Goal: Task Accomplishment & Management: Manage account settings

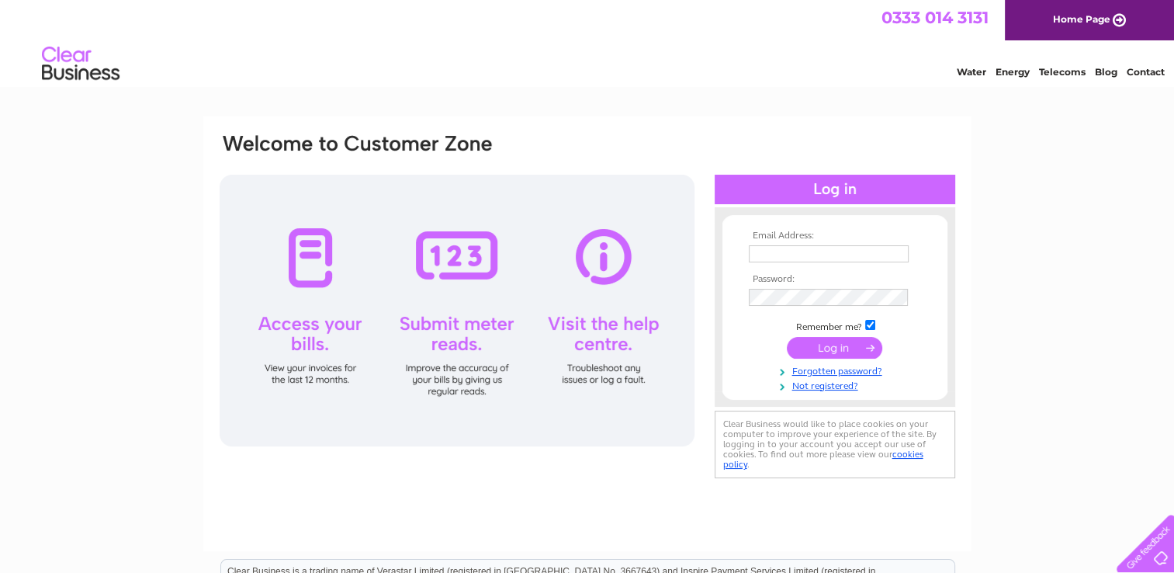
click at [838, 253] on input "text" at bounding box center [829, 253] width 160 height 17
type input "[EMAIL_ADDRESS][DOMAIN_NAME]"
click at [817, 286] on td at bounding box center [835, 297] width 180 height 25
click at [896, 251] on input "[EMAIL_ADDRESS][DOMAIN_NAME]" at bounding box center [829, 254] width 161 height 19
click at [828, 349] on input "submit" at bounding box center [834, 349] width 95 height 22
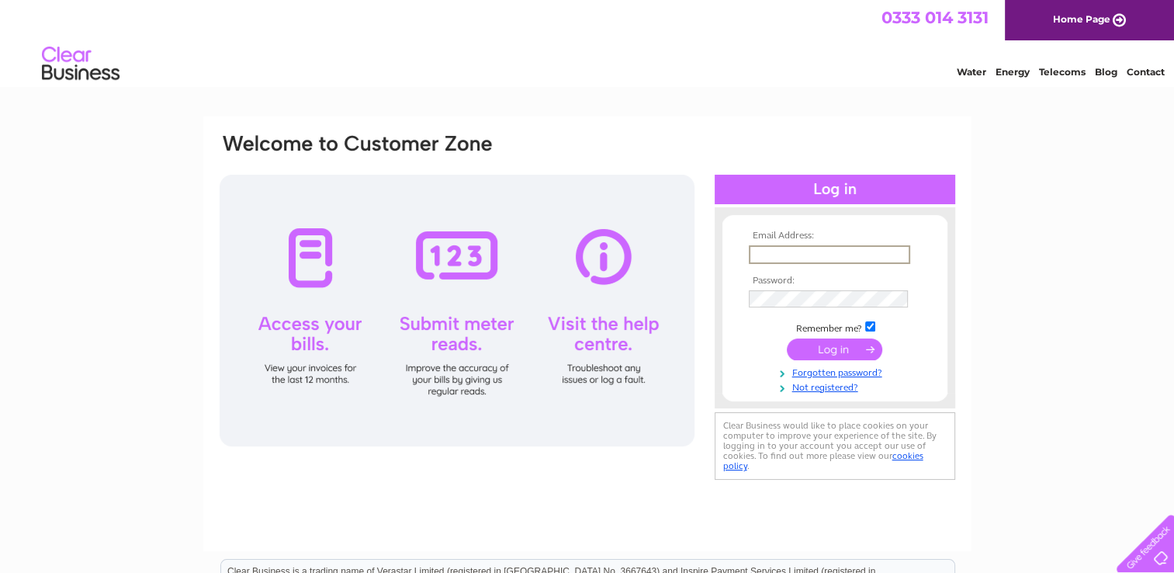
click at [802, 250] on input "text" at bounding box center [829, 254] width 161 height 19
type input "[EMAIL_ADDRESS][DOMAIN_NAME]"
click at [787, 338] on input "submit" at bounding box center [834, 349] width 95 height 22
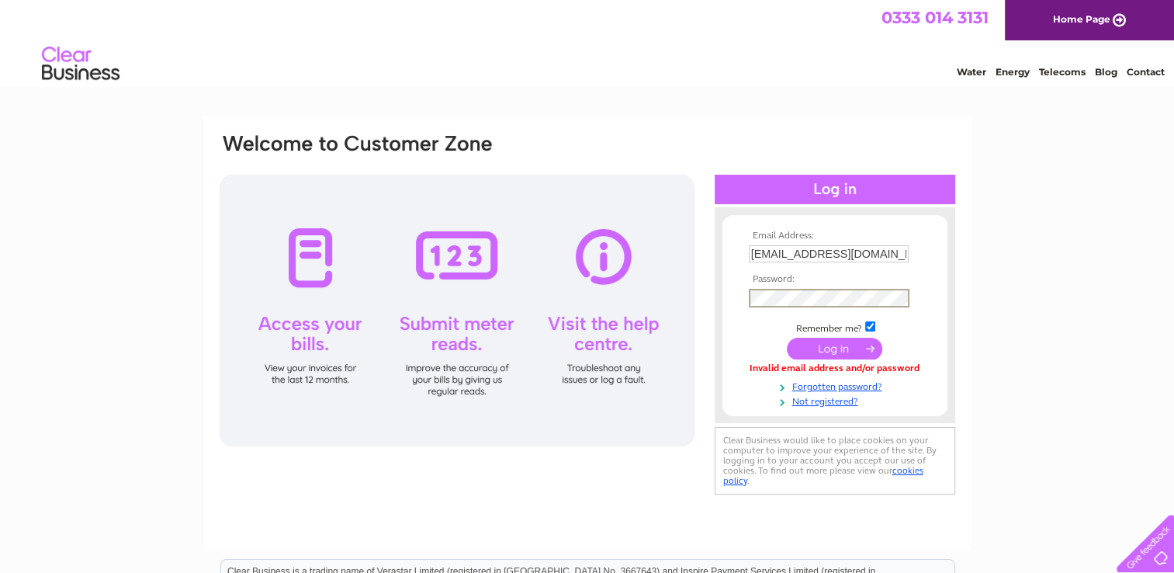
click at [787, 338] on input "submit" at bounding box center [834, 349] width 95 height 22
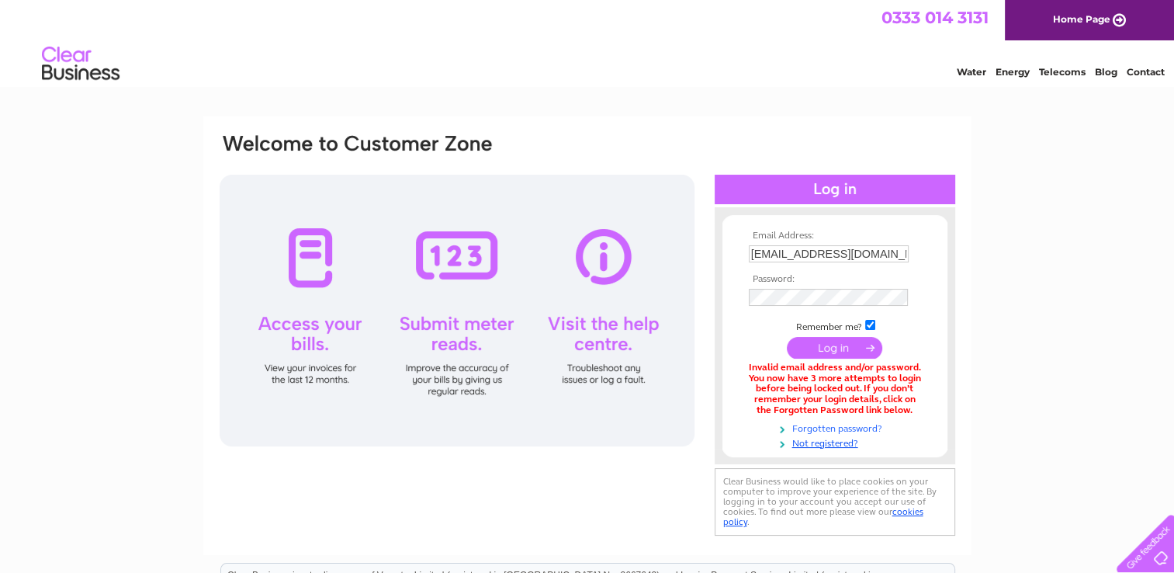
click at [838, 430] on link "Forgotten password?" at bounding box center [837, 427] width 176 height 15
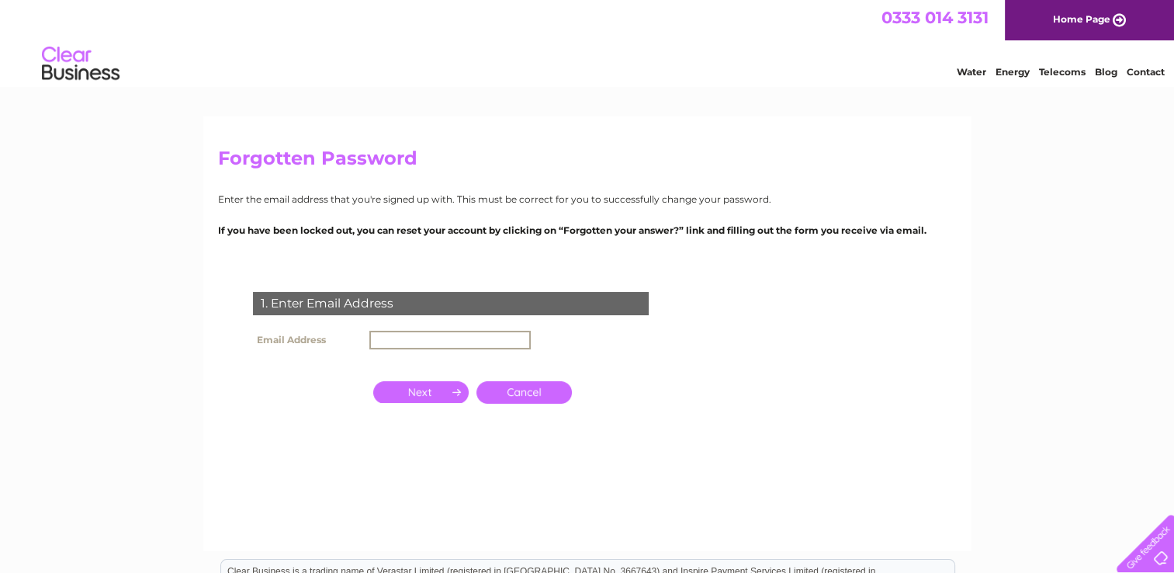
click at [414, 335] on input "text" at bounding box center [449, 340] width 161 height 19
type input "[EMAIL_ADDRESS][DOMAIN_NAME]"
click at [441, 390] on input "button" at bounding box center [420, 391] width 95 height 22
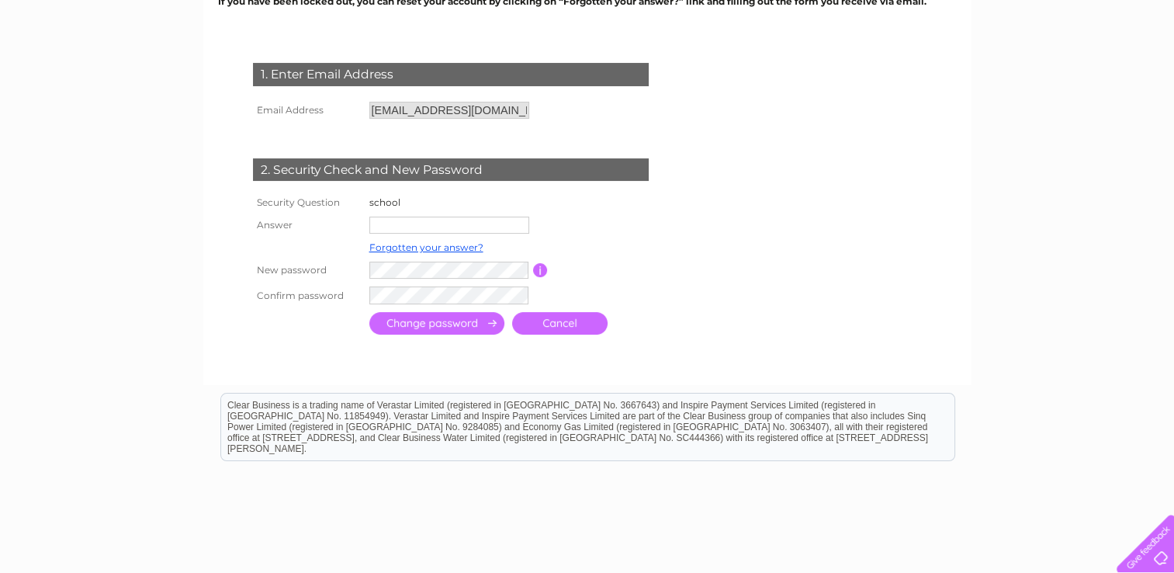
scroll to position [253, 0]
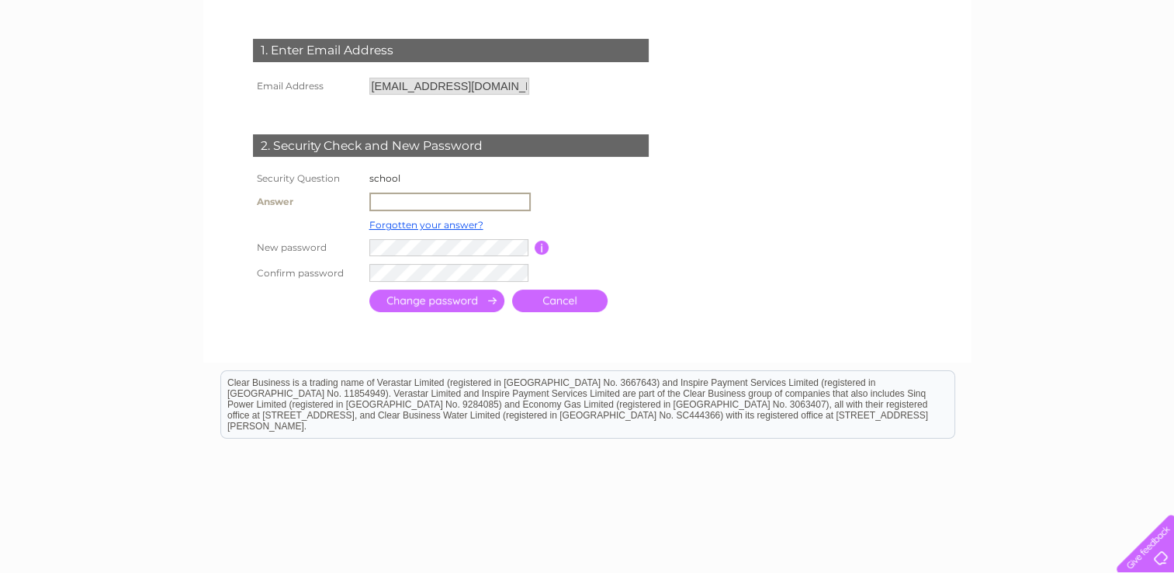
click at [397, 206] on input "text" at bounding box center [449, 201] width 161 height 19
type input "LAURENCEKIRK"
click at [446, 299] on input "submit" at bounding box center [436, 300] width 135 height 23
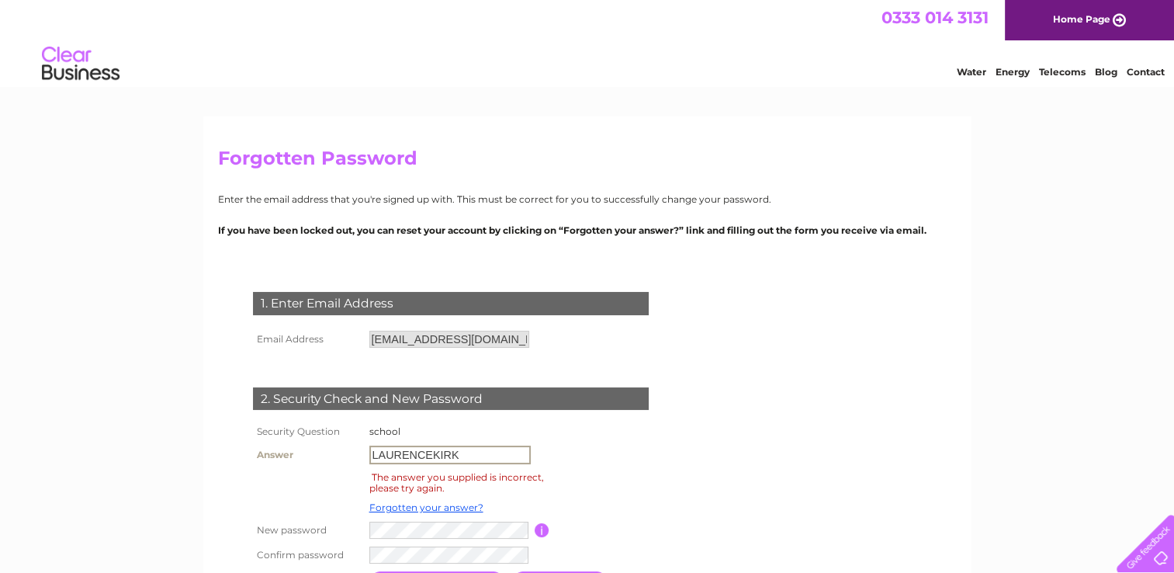
click at [472, 458] on input "LAURENCEKIRK" at bounding box center [449, 455] width 161 height 19
type input "L"
type input "mearns academy"
click at [369, 571] on input "submit" at bounding box center [436, 582] width 135 height 23
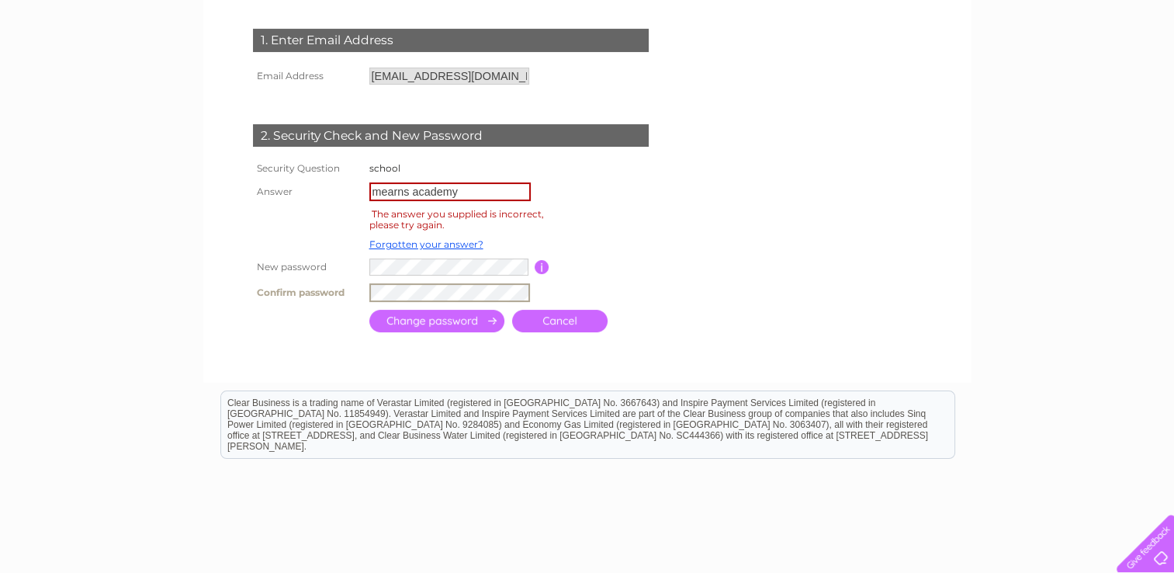
scroll to position [273, 0]
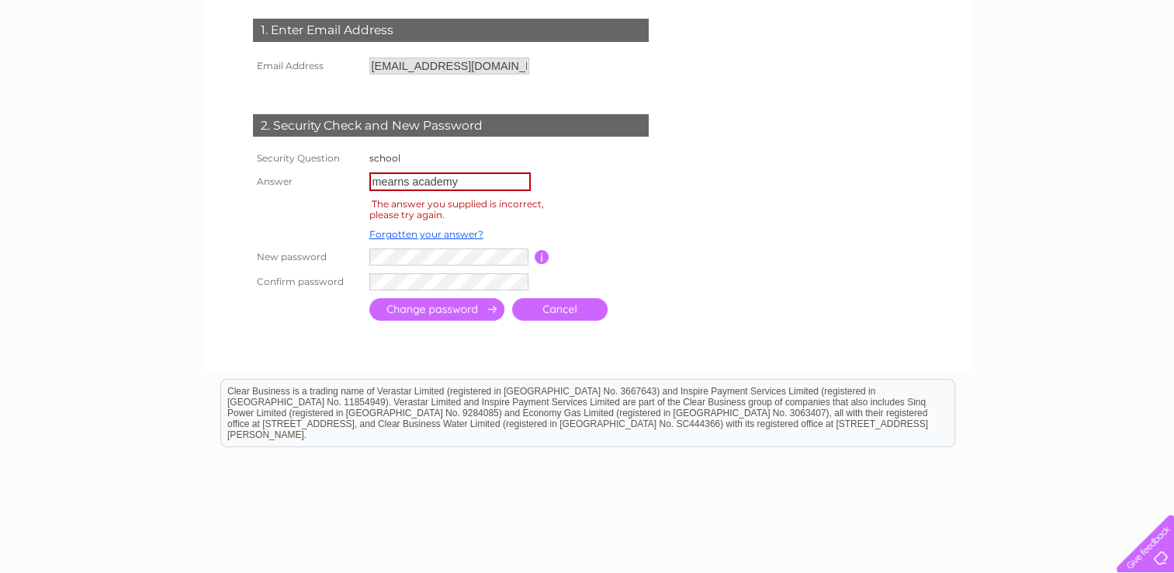
click at [442, 318] on input "submit" at bounding box center [436, 309] width 135 height 23
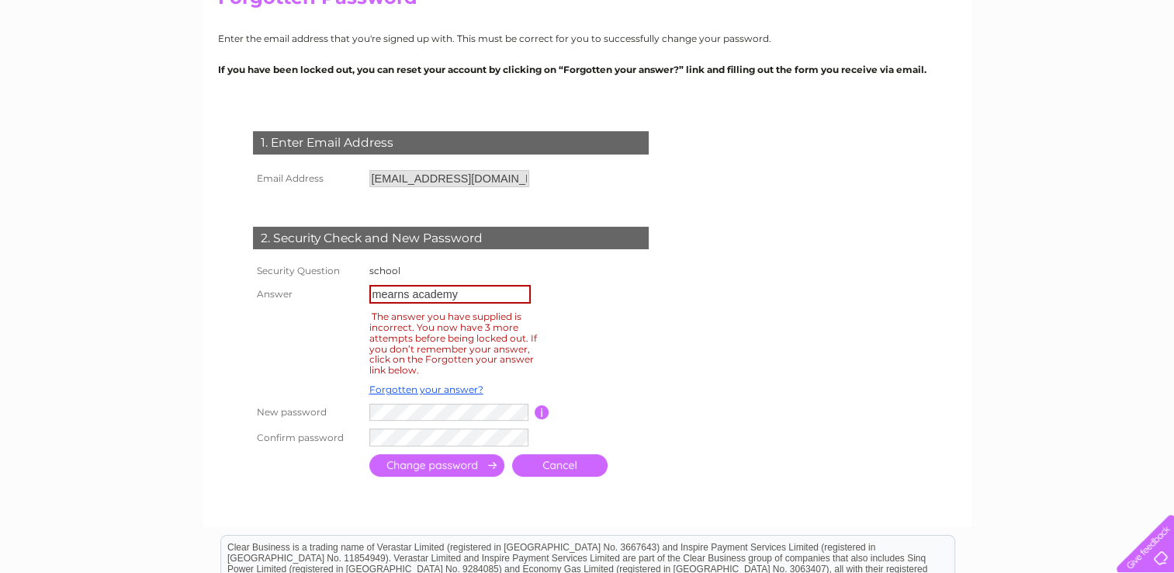
scroll to position [186, 0]
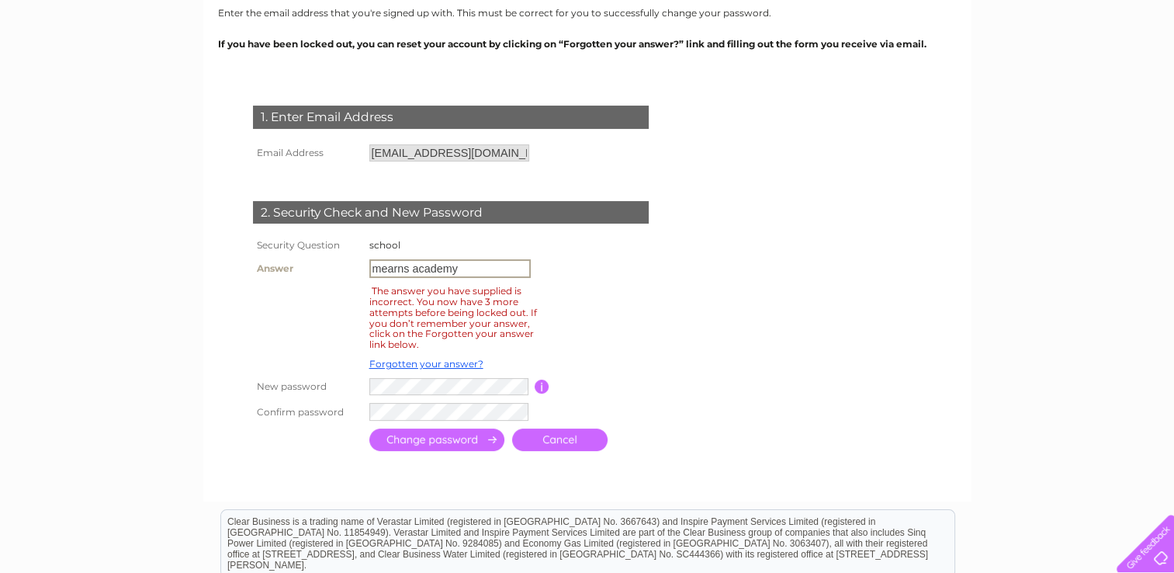
click at [496, 269] on input "mearns academy" at bounding box center [449, 268] width 161 height 19
type input "m"
type input "laurencekirk primary"
click at [447, 438] on input "submit" at bounding box center [436, 440] width 135 height 23
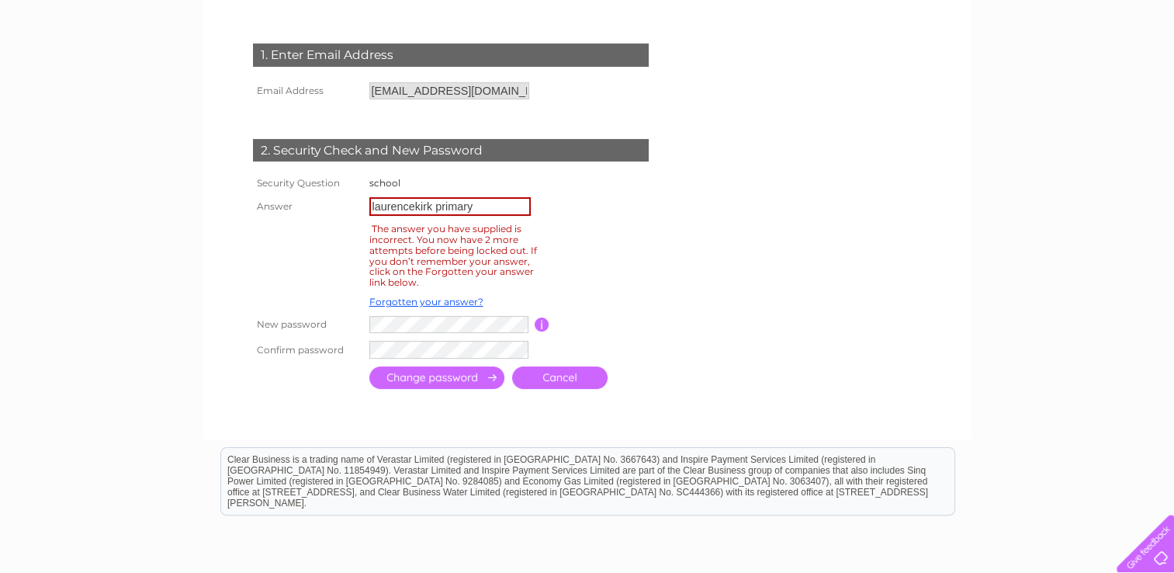
scroll to position [290, 0]
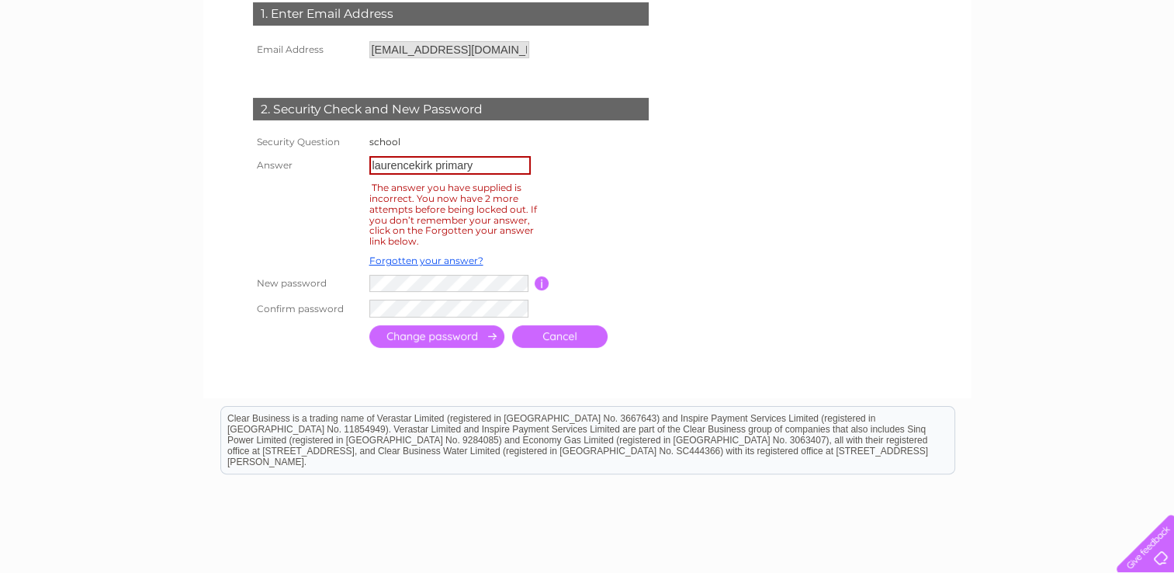
click at [485, 165] on input "laurencekirk primary" at bounding box center [449, 165] width 161 height 19
type input "l"
click at [404, 257] on link "Forgotten your answer?" at bounding box center [426, 261] width 114 height 12
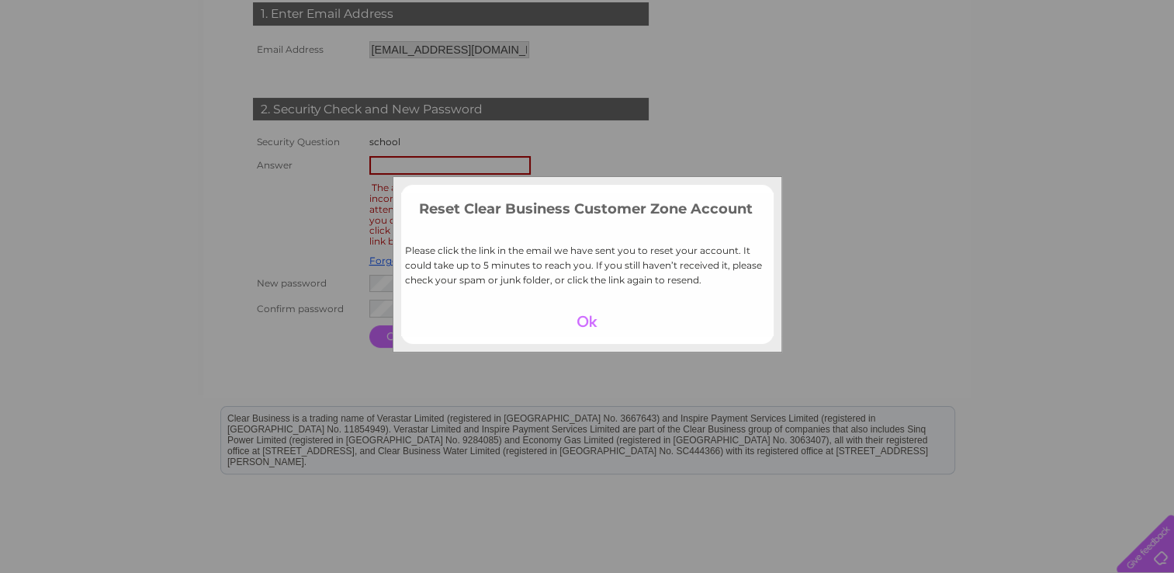
click at [590, 329] on div at bounding box center [586, 321] width 95 height 22
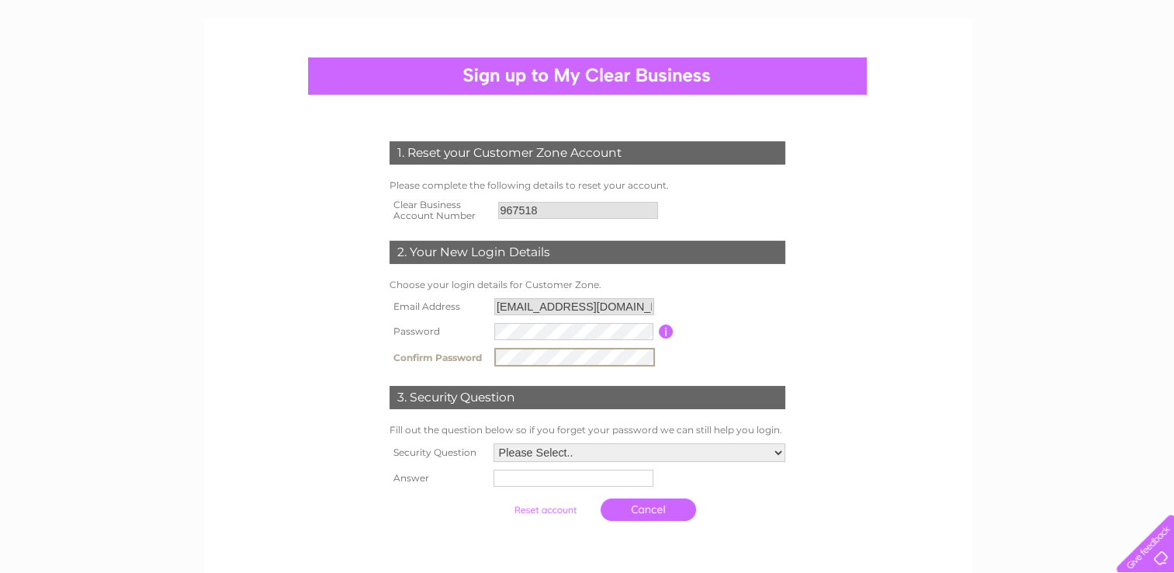
scroll to position [116, 0]
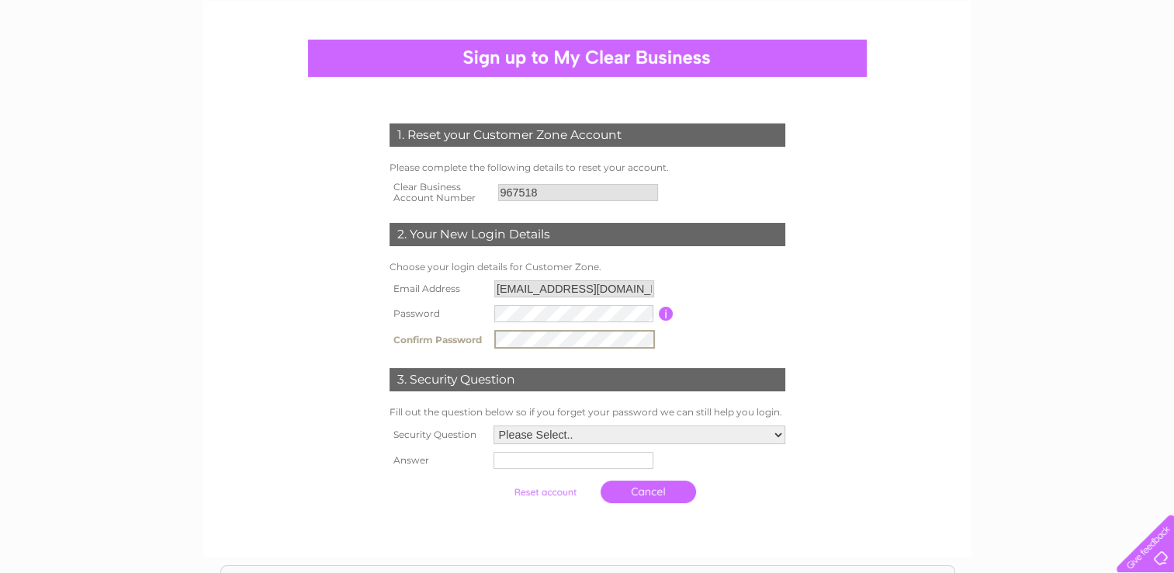
click at [778, 436] on select "Please Select.. In what town or city was your first job? In what town or city d…" at bounding box center [640, 434] width 292 height 19
select select "4"
click at [492, 425] on select "Please Select.. In what town or city was your first job? In what town or city d…" at bounding box center [638, 435] width 293 height 20
click at [556, 453] on input "text" at bounding box center [572, 461] width 160 height 17
type input "JOHNSTON STREET"
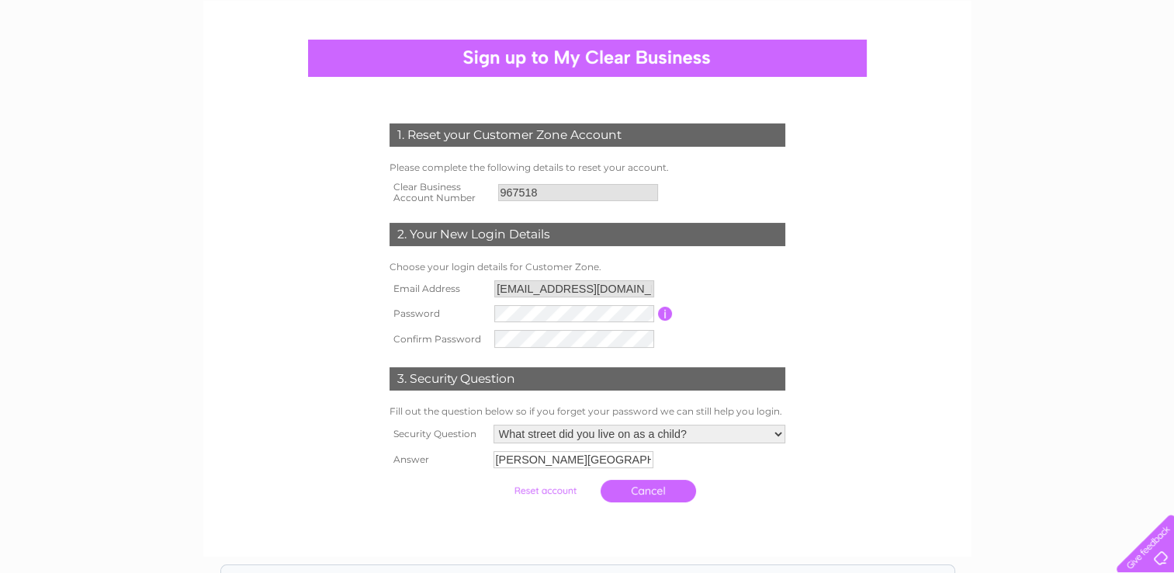
click at [646, 498] on link "Cancel" at bounding box center [648, 491] width 95 height 23
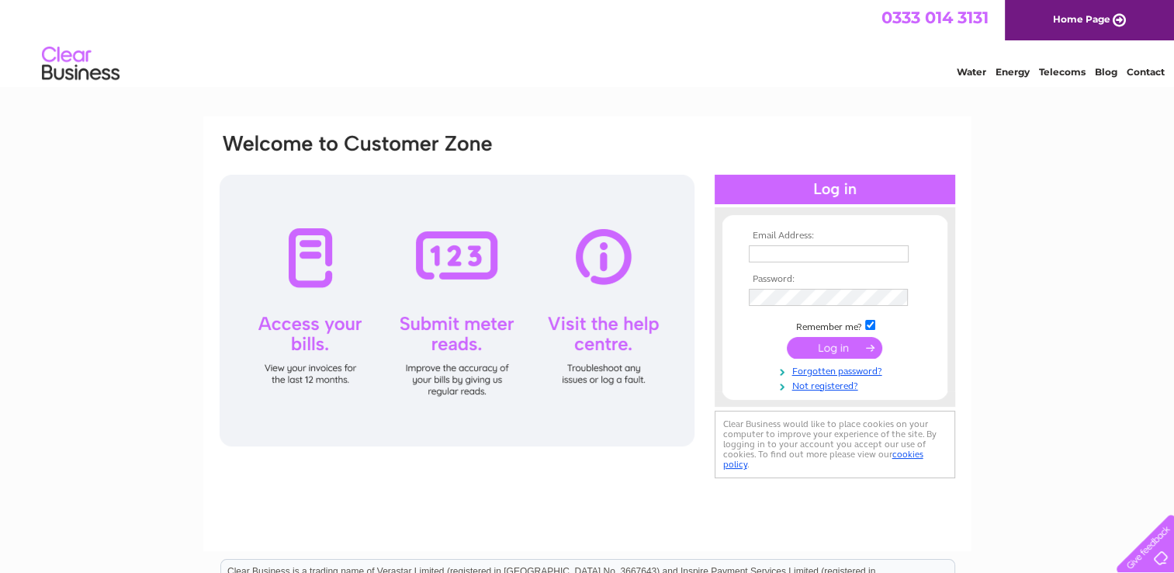
click at [821, 343] on input "submit" at bounding box center [834, 348] width 95 height 22
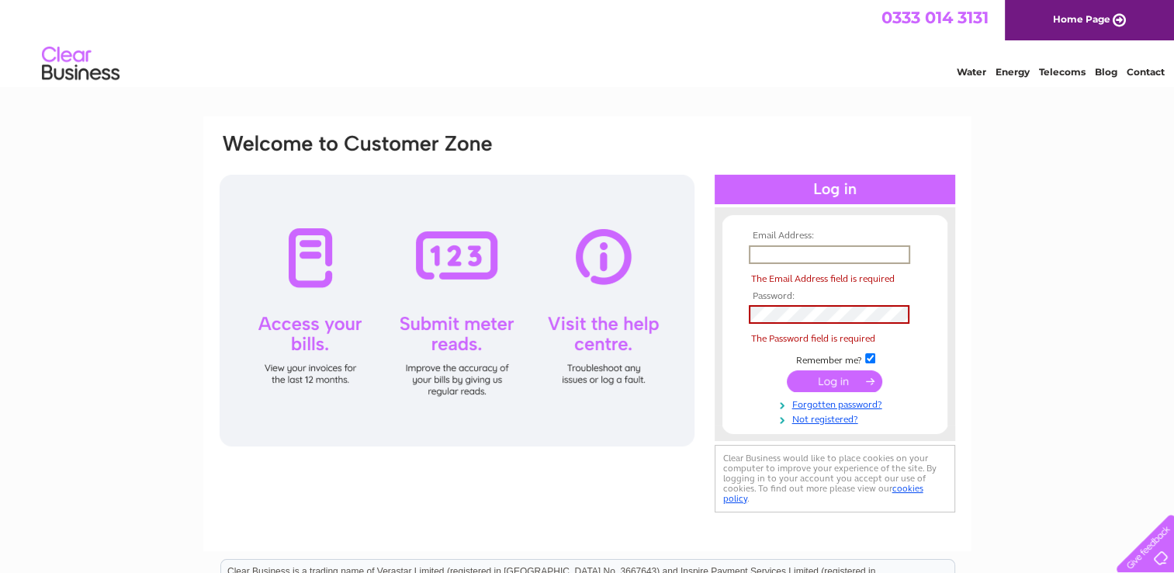
click at [775, 253] on input "text" at bounding box center [829, 254] width 161 height 19
type input "firstfriendslaurencekirk@btconnect.com"
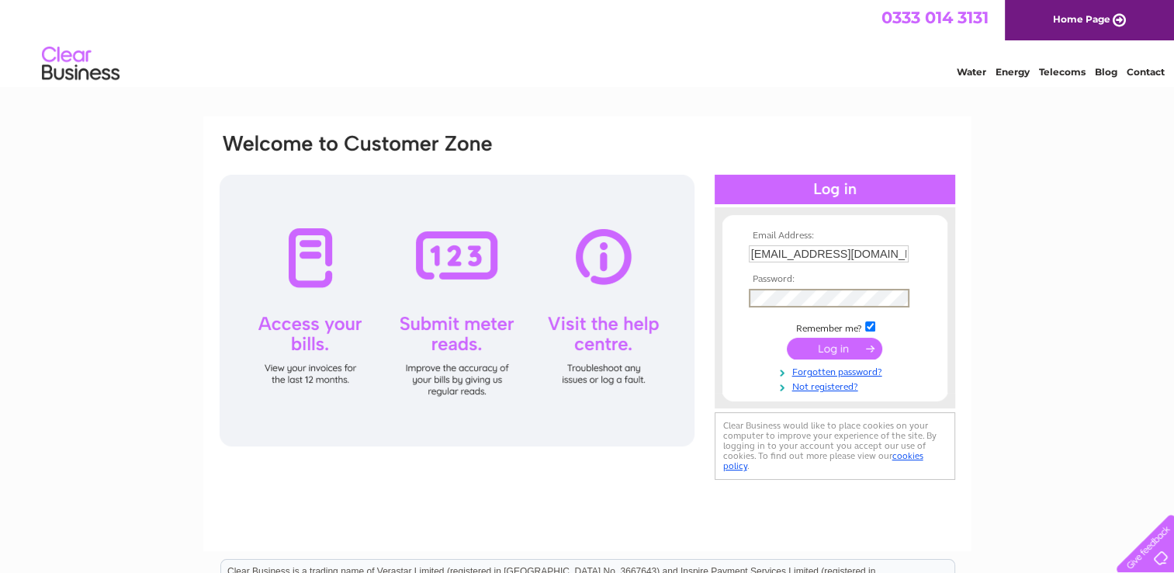
click at [787, 338] on input "submit" at bounding box center [834, 349] width 95 height 22
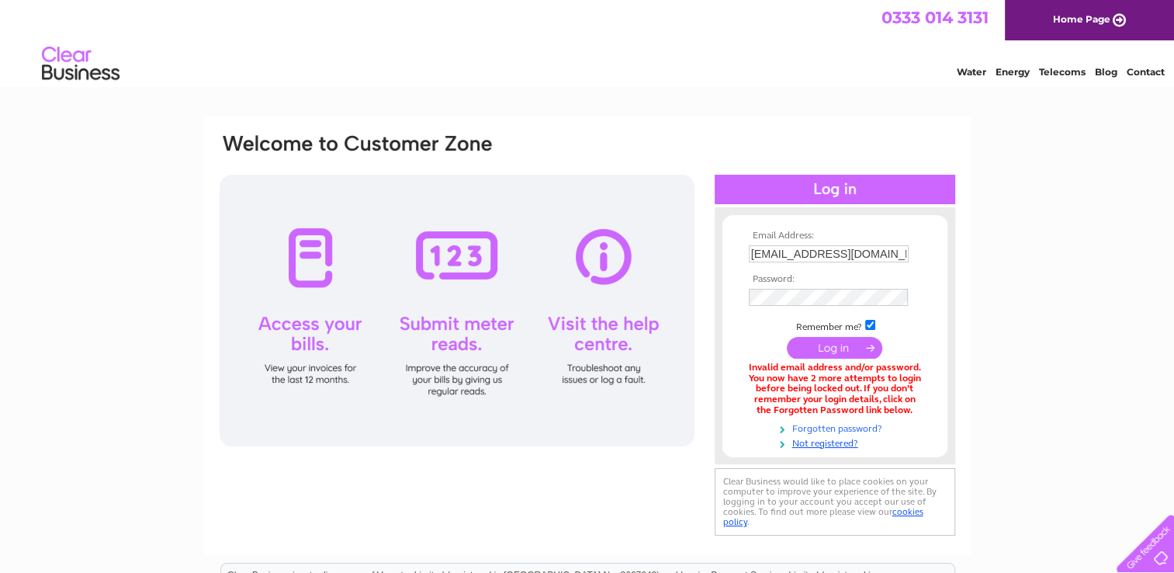
click at [814, 429] on link "Forgotten password?" at bounding box center [837, 427] width 176 height 15
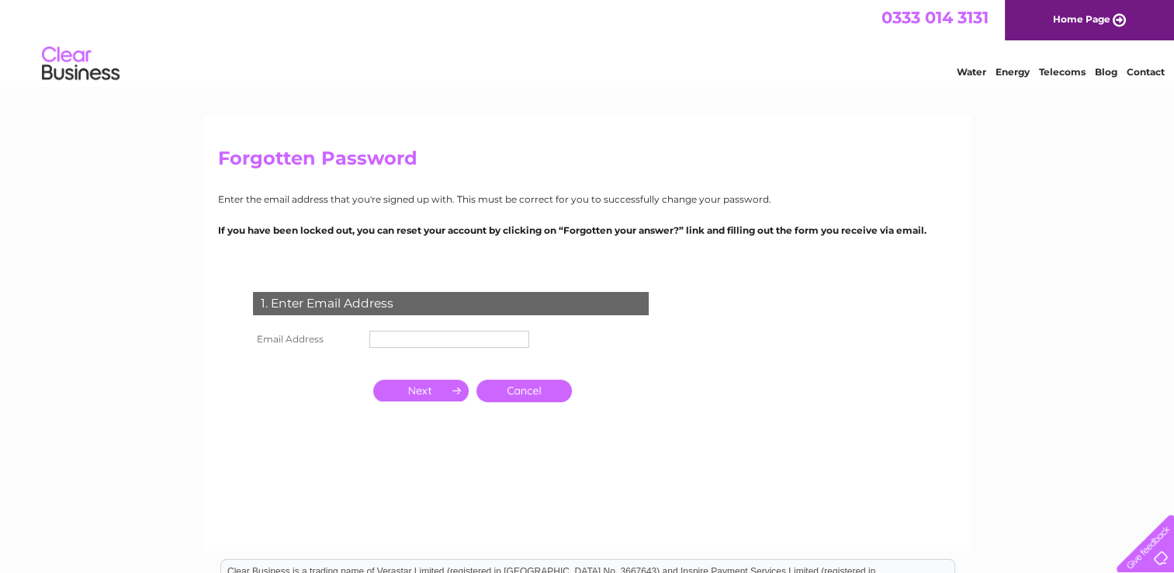
click at [450, 335] on input "text" at bounding box center [449, 339] width 160 height 17
type input "[EMAIL_ADDRESS][DOMAIN_NAME]"
click at [419, 390] on input "button" at bounding box center [420, 392] width 95 height 22
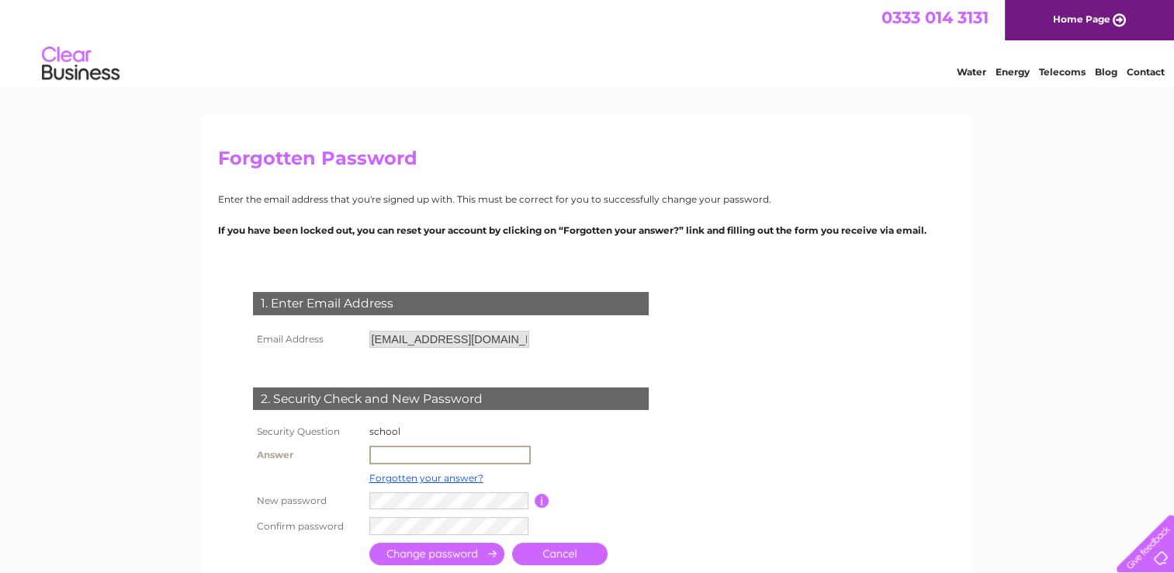
click at [407, 452] on input "text" at bounding box center [449, 455] width 161 height 19
type input "LAURENCEKIRK"
click at [472, 544] on input "submit" at bounding box center [436, 553] width 135 height 23
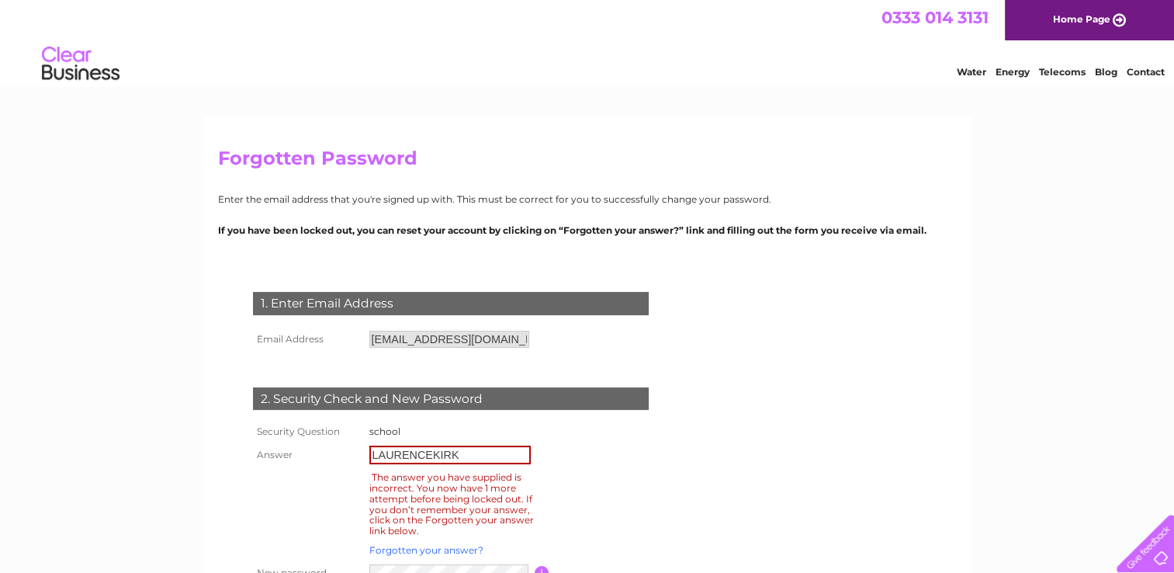
click at [467, 554] on link "Forgotten your answer?" at bounding box center [426, 550] width 114 height 12
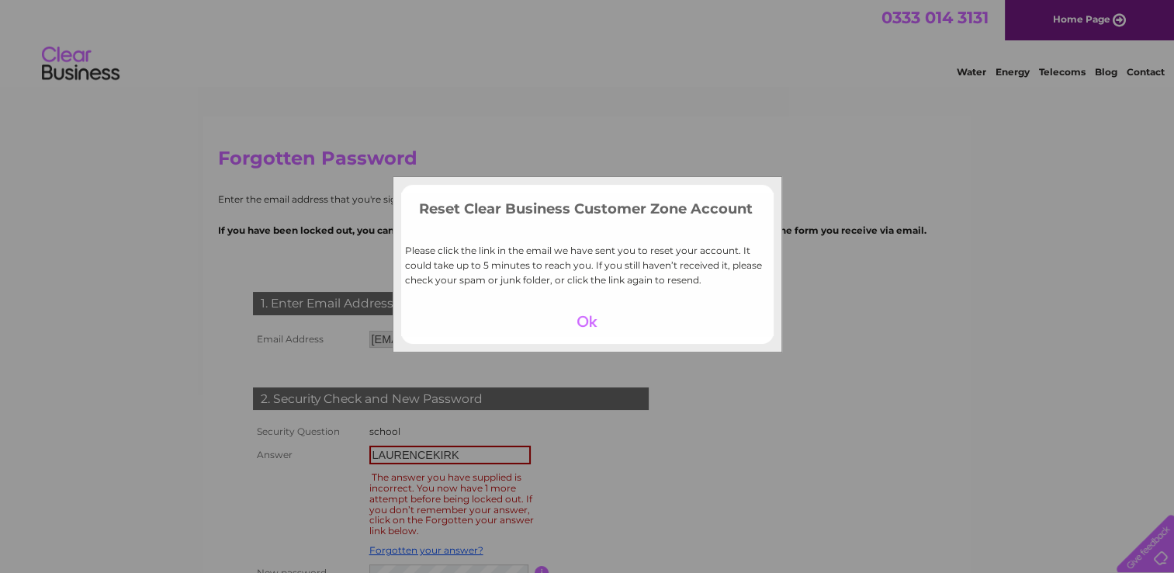
click at [588, 328] on div at bounding box center [586, 321] width 95 height 22
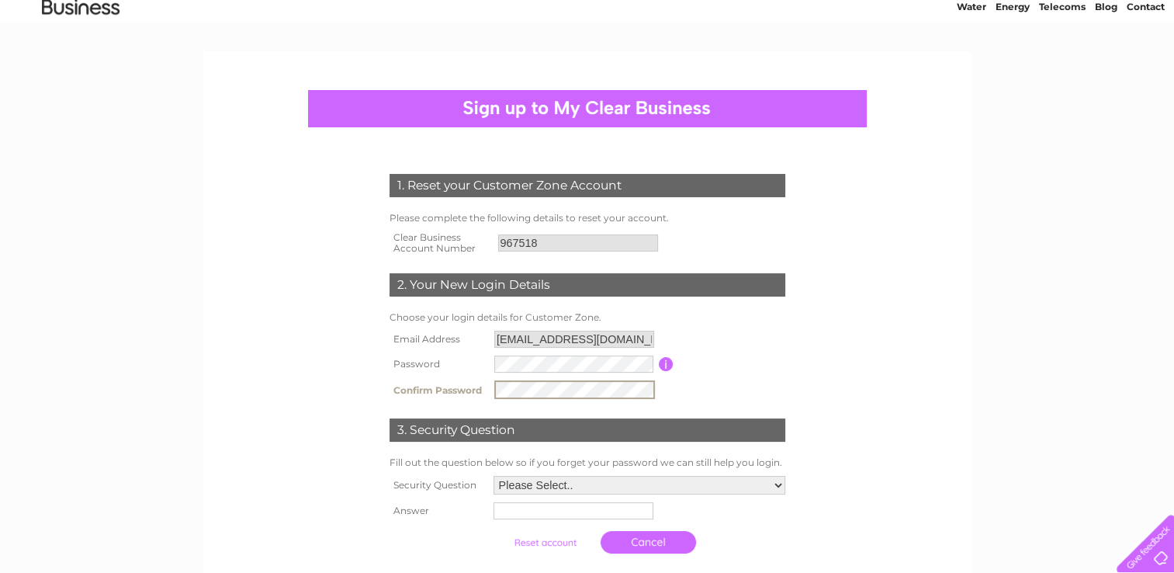
scroll to position [217, 0]
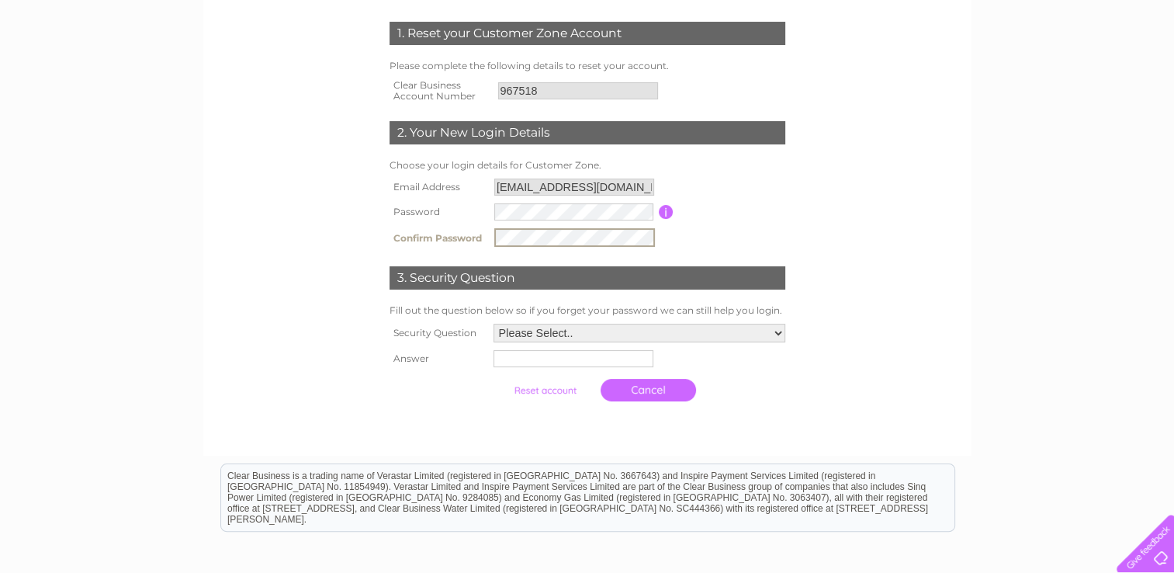
click at [775, 333] on select "Please Select.. In what town or city was your first job? In what town or city d…" at bounding box center [640, 333] width 292 height 19
select select "4"
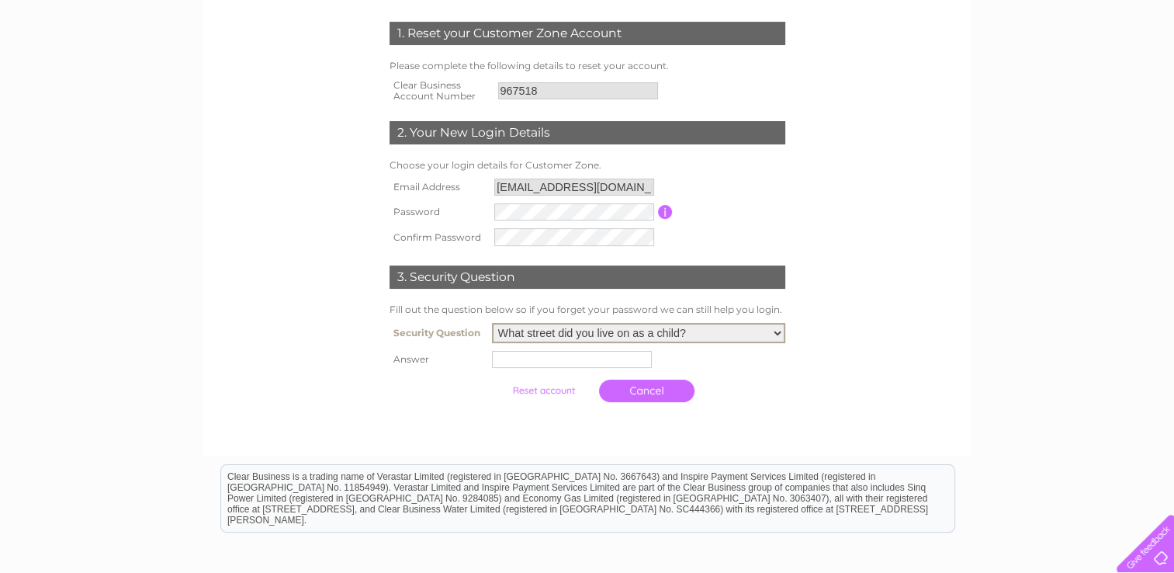
click at [492, 323] on select "Please Select.. In what town or city was your first job? In what town or city d…" at bounding box center [638, 333] width 293 height 20
click at [521, 355] on input "text" at bounding box center [574, 358] width 161 height 19
type input "JOHNSTON STREET"
click at [556, 390] on input "submit" at bounding box center [545, 391] width 95 height 22
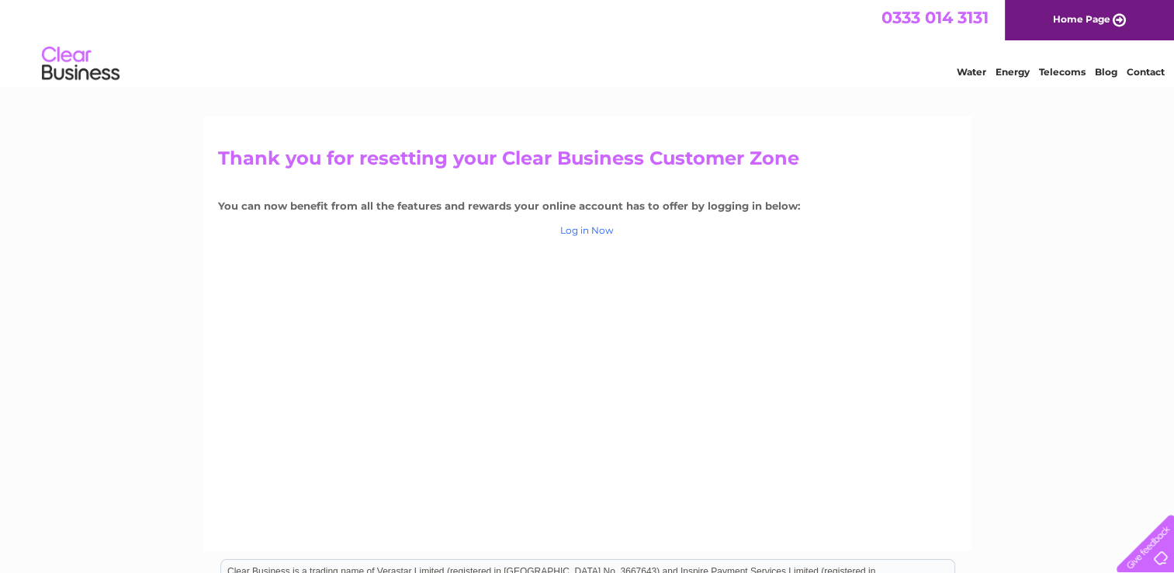
click at [591, 226] on link "Log in Now" at bounding box center [587, 230] width 54 height 12
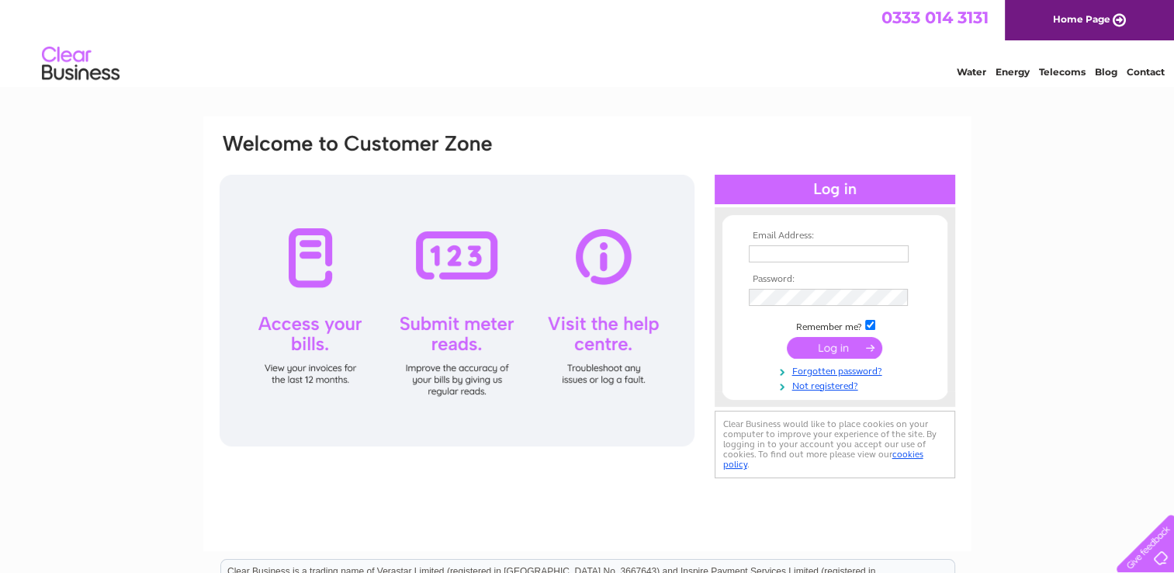
type input "[EMAIL_ADDRESS][DOMAIN_NAME]"
click at [851, 347] on input "submit" at bounding box center [834, 348] width 95 height 22
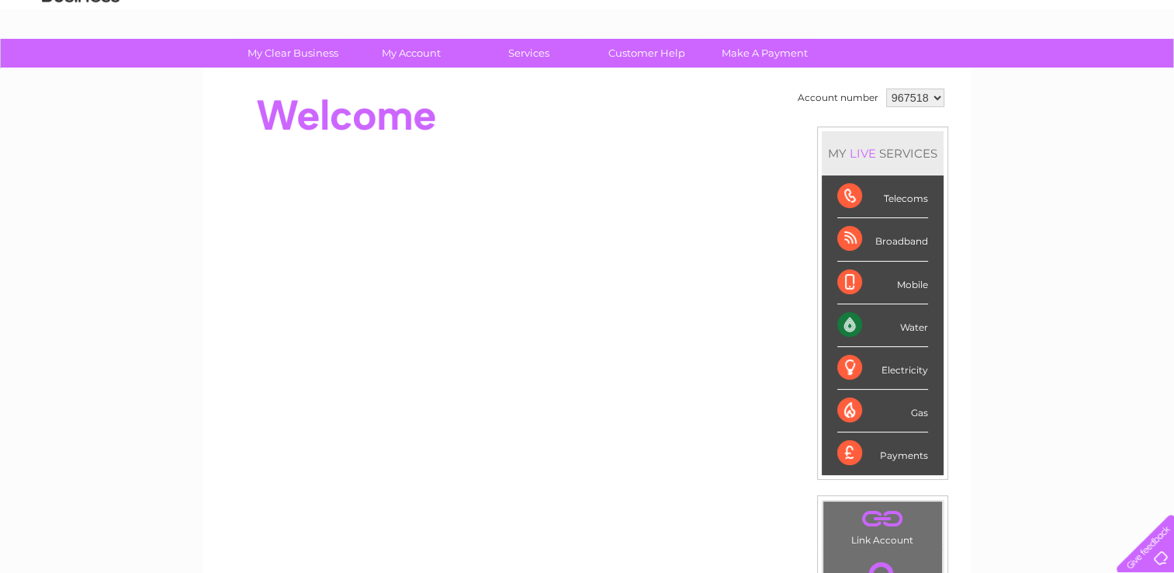
scroll to position [93, 0]
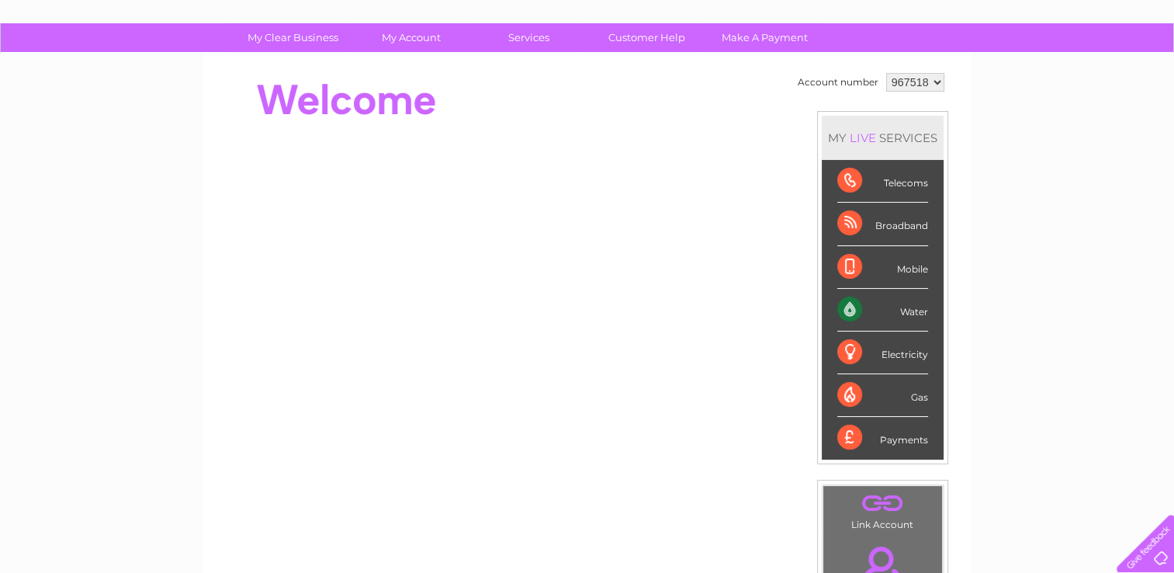
click at [847, 191] on div "Telecoms" at bounding box center [882, 181] width 91 height 43
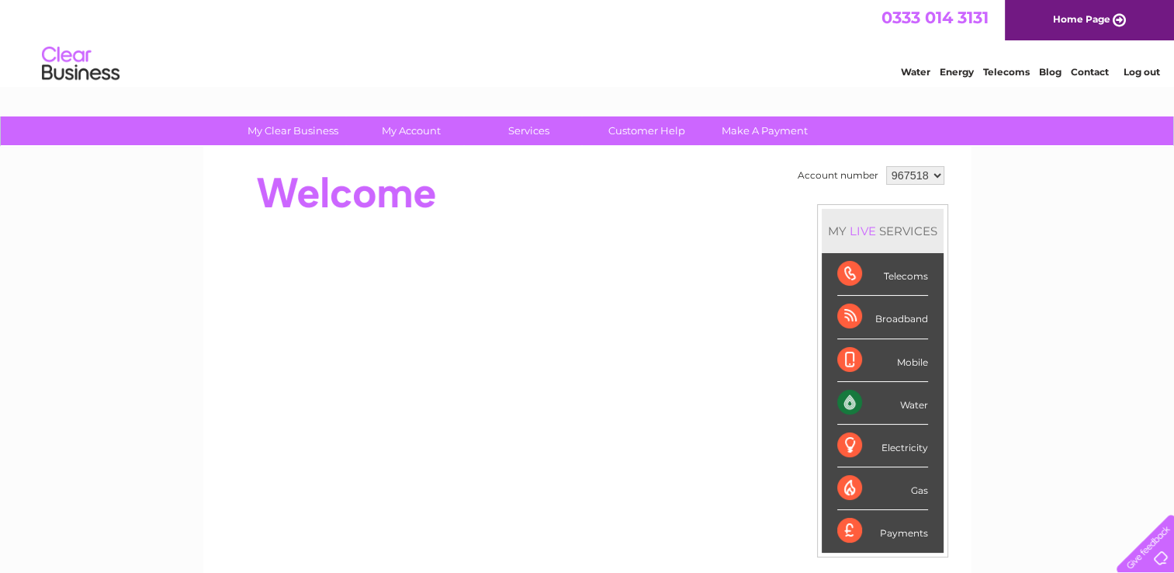
click at [846, 274] on div "Telecoms" at bounding box center [882, 274] width 91 height 43
click at [859, 274] on div "Telecoms" at bounding box center [882, 274] width 91 height 43
click at [851, 274] on div "Telecoms" at bounding box center [882, 274] width 91 height 43
click at [935, 177] on select "967518" at bounding box center [915, 175] width 58 height 19
